Goal: Task Accomplishment & Management: Use online tool/utility

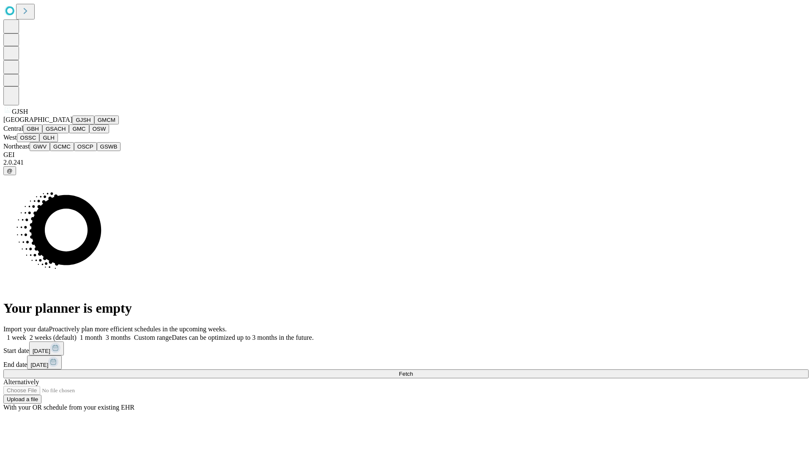
click at [72, 124] on button "GJSH" at bounding box center [83, 119] width 22 height 9
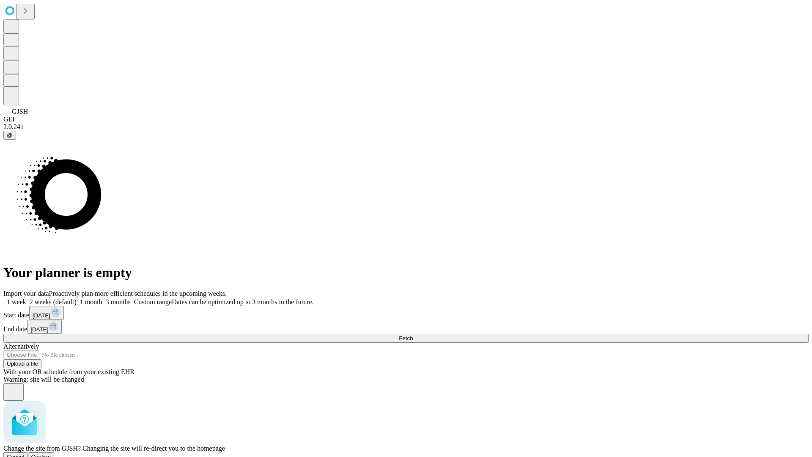
click at [51, 453] on span "Confirm" at bounding box center [41, 456] width 20 height 6
click at [77, 298] on label "2 weeks (default)" at bounding box center [51, 301] width 50 height 7
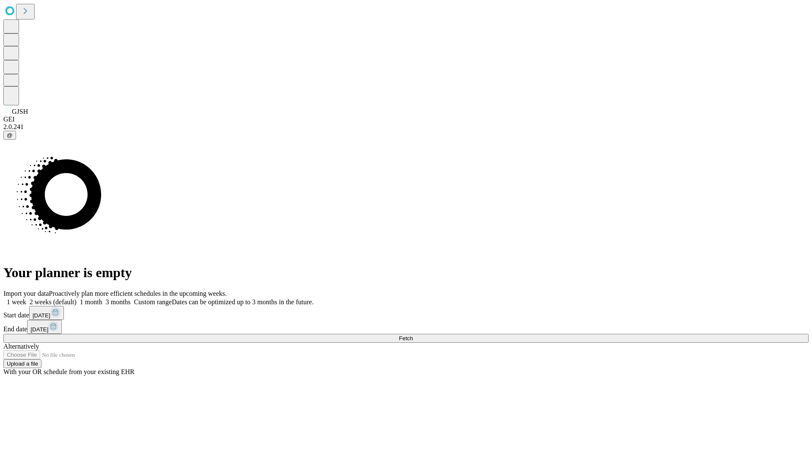
click at [413, 335] on span "Fetch" at bounding box center [406, 338] width 14 height 6
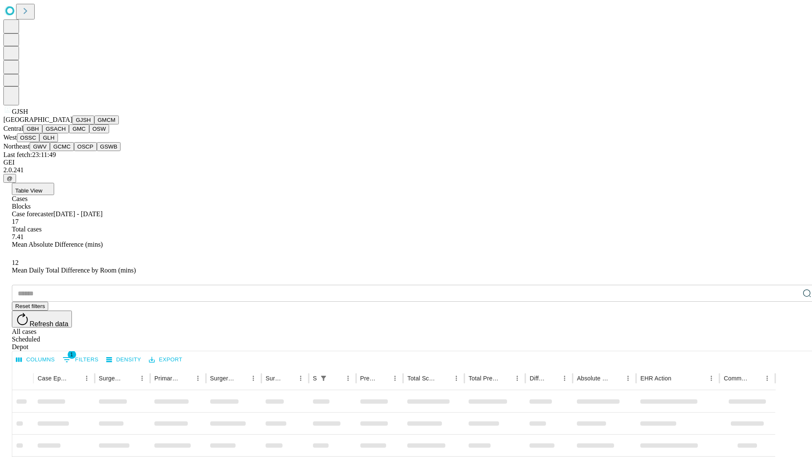
click at [94, 124] on button "GMCM" at bounding box center [106, 119] width 25 height 9
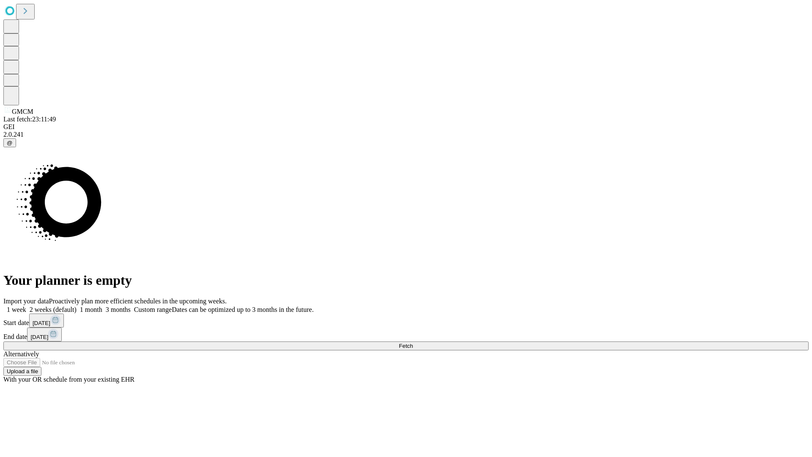
click at [77, 306] on label "2 weeks (default)" at bounding box center [51, 309] width 50 height 7
click at [413, 343] on span "Fetch" at bounding box center [406, 346] width 14 height 6
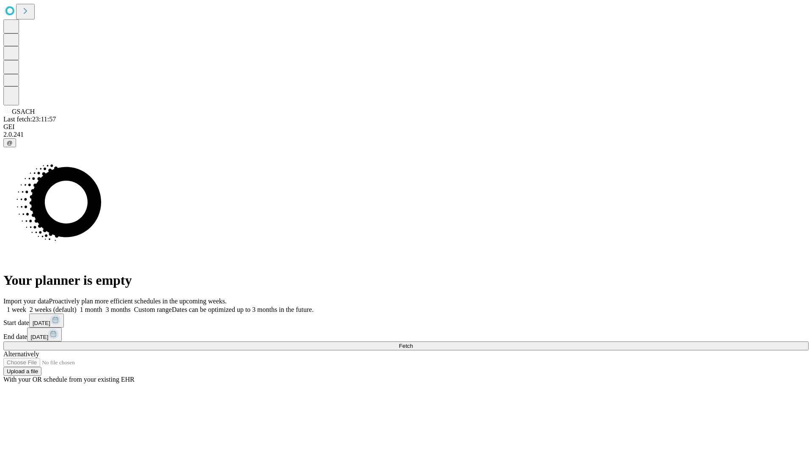
click at [77, 306] on label "2 weeks (default)" at bounding box center [51, 309] width 50 height 7
click at [413, 343] on span "Fetch" at bounding box center [406, 346] width 14 height 6
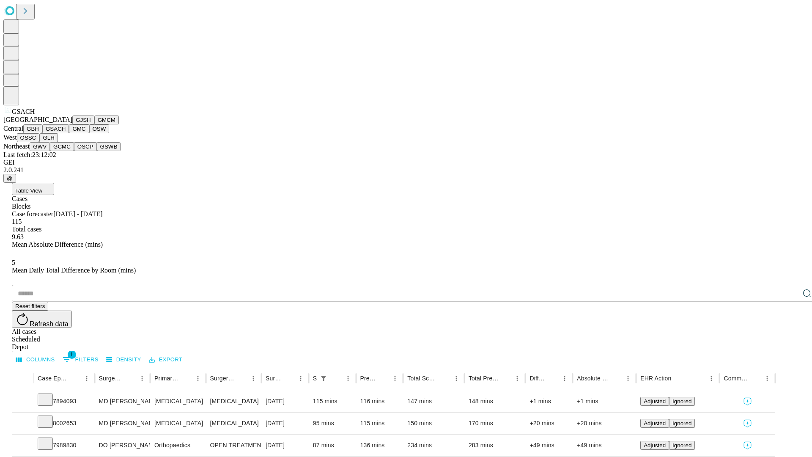
click at [69, 133] on button "GMC" at bounding box center [79, 128] width 20 height 9
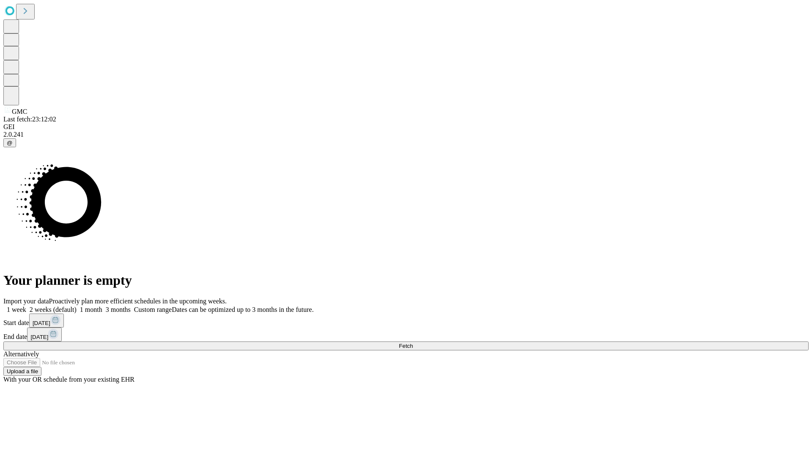
click at [77, 306] on label "2 weeks (default)" at bounding box center [51, 309] width 50 height 7
click at [413, 343] on span "Fetch" at bounding box center [406, 346] width 14 height 6
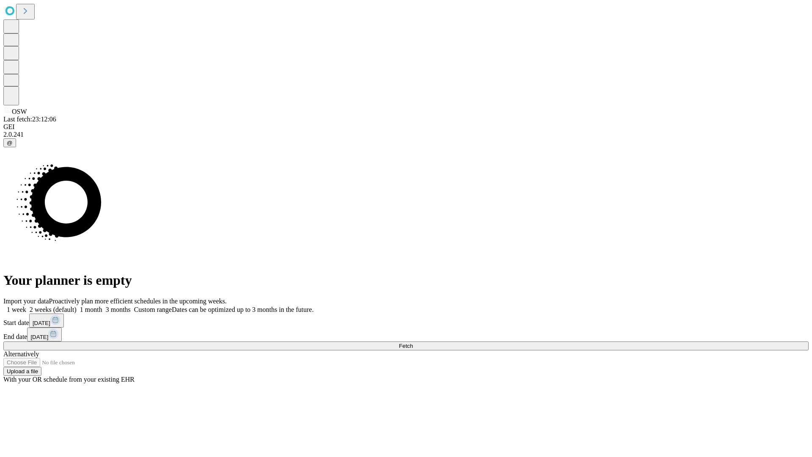
click at [77, 306] on label "2 weeks (default)" at bounding box center [51, 309] width 50 height 7
click at [413, 343] on span "Fetch" at bounding box center [406, 346] width 14 height 6
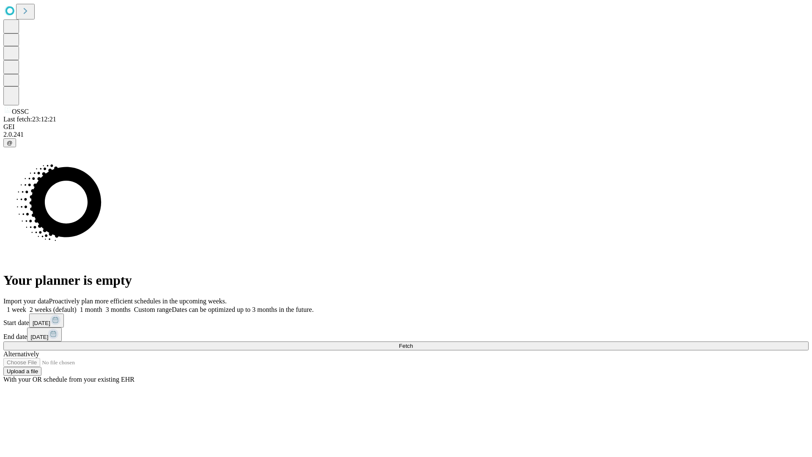
click at [77, 306] on label "2 weeks (default)" at bounding box center [51, 309] width 50 height 7
click at [413, 343] on span "Fetch" at bounding box center [406, 346] width 14 height 6
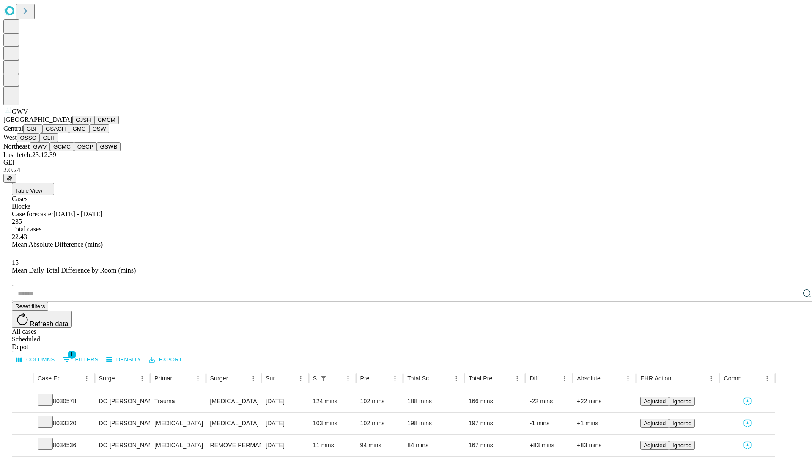
click at [66, 151] on button "GCMC" at bounding box center [62, 146] width 24 height 9
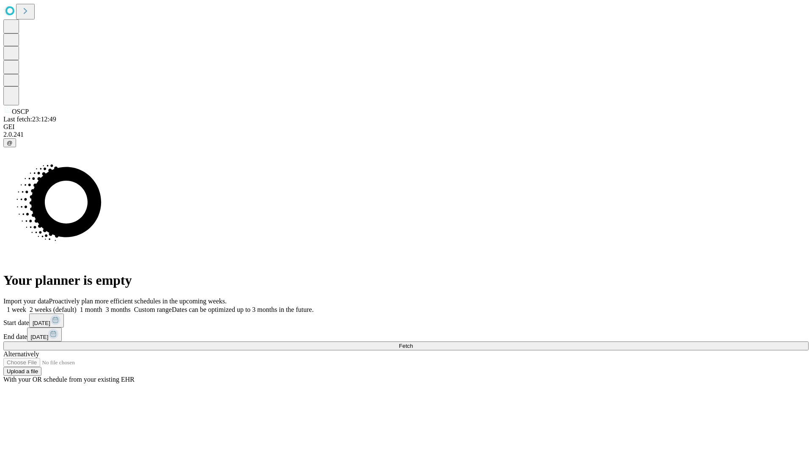
click at [77, 306] on label "2 weeks (default)" at bounding box center [51, 309] width 50 height 7
click at [413, 343] on span "Fetch" at bounding box center [406, 346] width 14 height 6
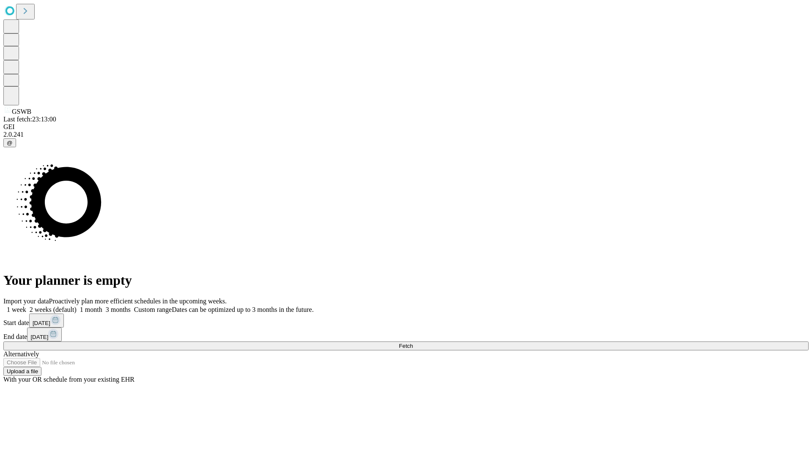
click at [77, 306] on label "2 weeks (default)" at bounding box center [51, 309] width 50 height 7
click at [413, 343] on span "Fetch" at bounding box center [406, 346] width 14 height 6
